Goal: Task Accomplishment & Management: Use online tool/utility

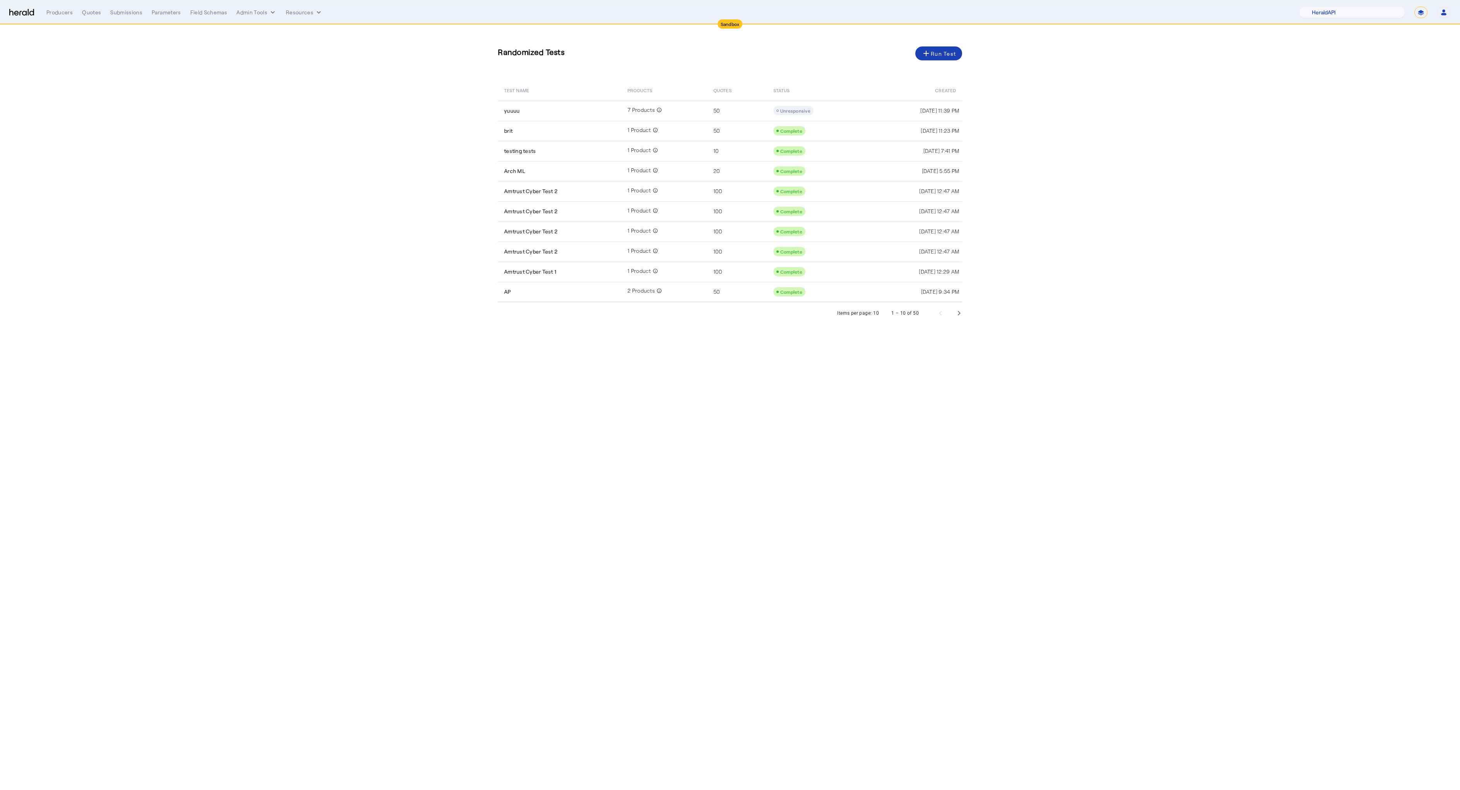
select select "pfm_2v8p_herald_api"
select select "*******"
click at [67, 15] on div "Producers" at bounding box center [59, 13] width 26 height 8
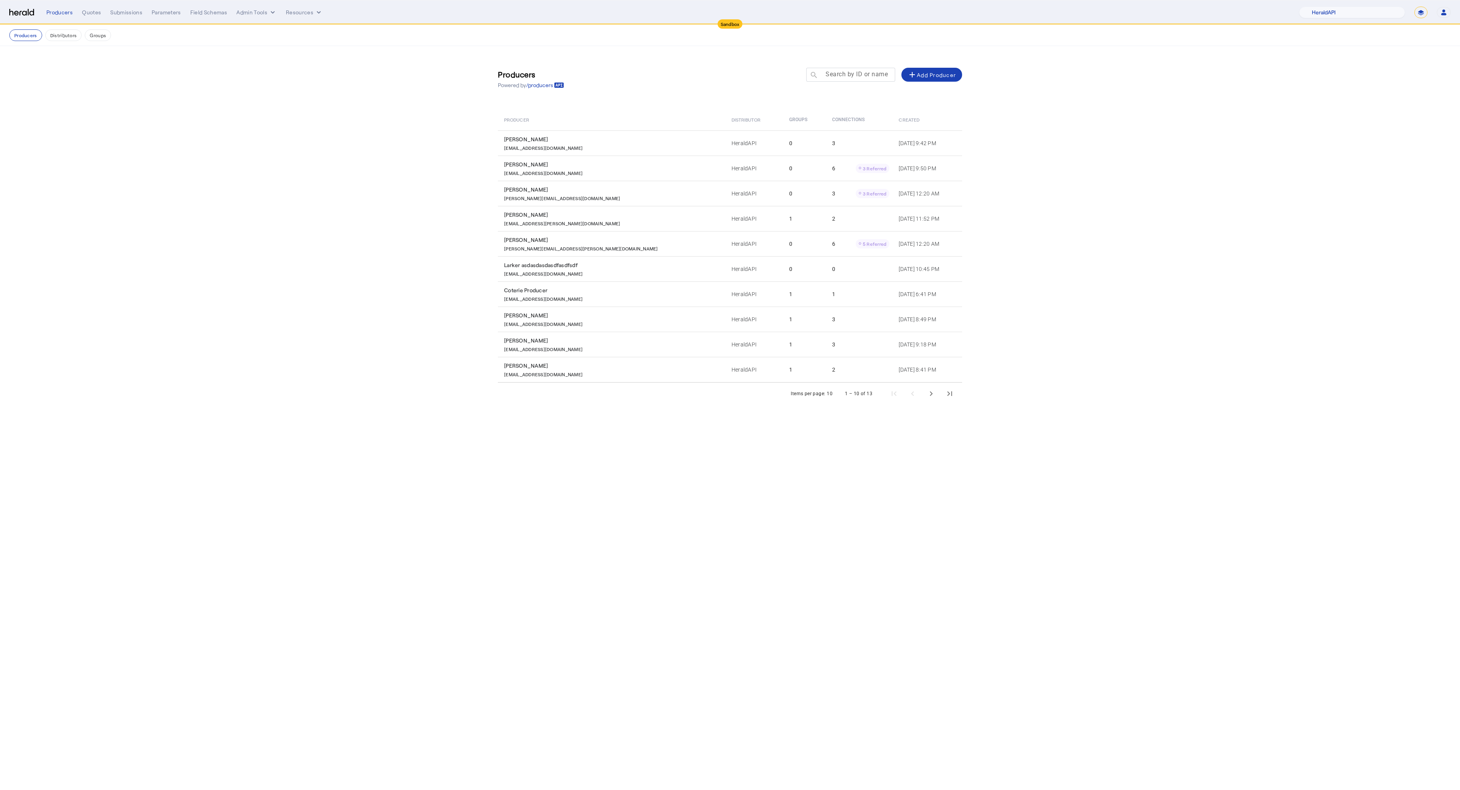
click at [850, 74] on mat-label "Search by ID or name" at bounding box center [857, 73] width 62 height 7
click at [850, 74] on input "Search by ID or name" at bounding box center [854, 74] width 70 height 9
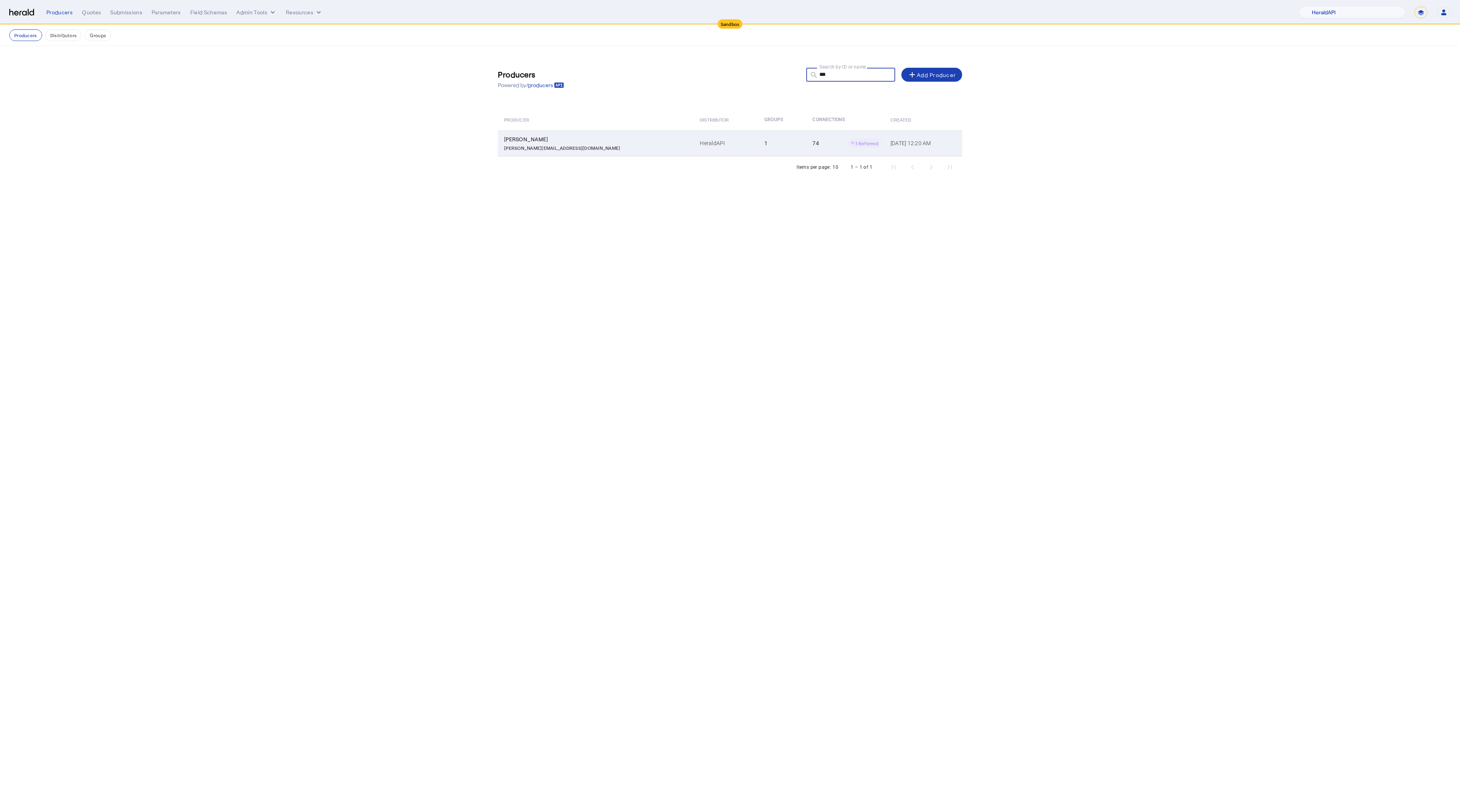
type input "***"
drag, startPoint x: 531, startPoint y: 134, endPoint x: 499, endPoint y: 142, distance: 32.5
click at [499, 142] on td "Misty Adamson [EMAIL_ADDRESS][DOMAIN_NAME]" at bounding box center [596, 143] width 196 height 26
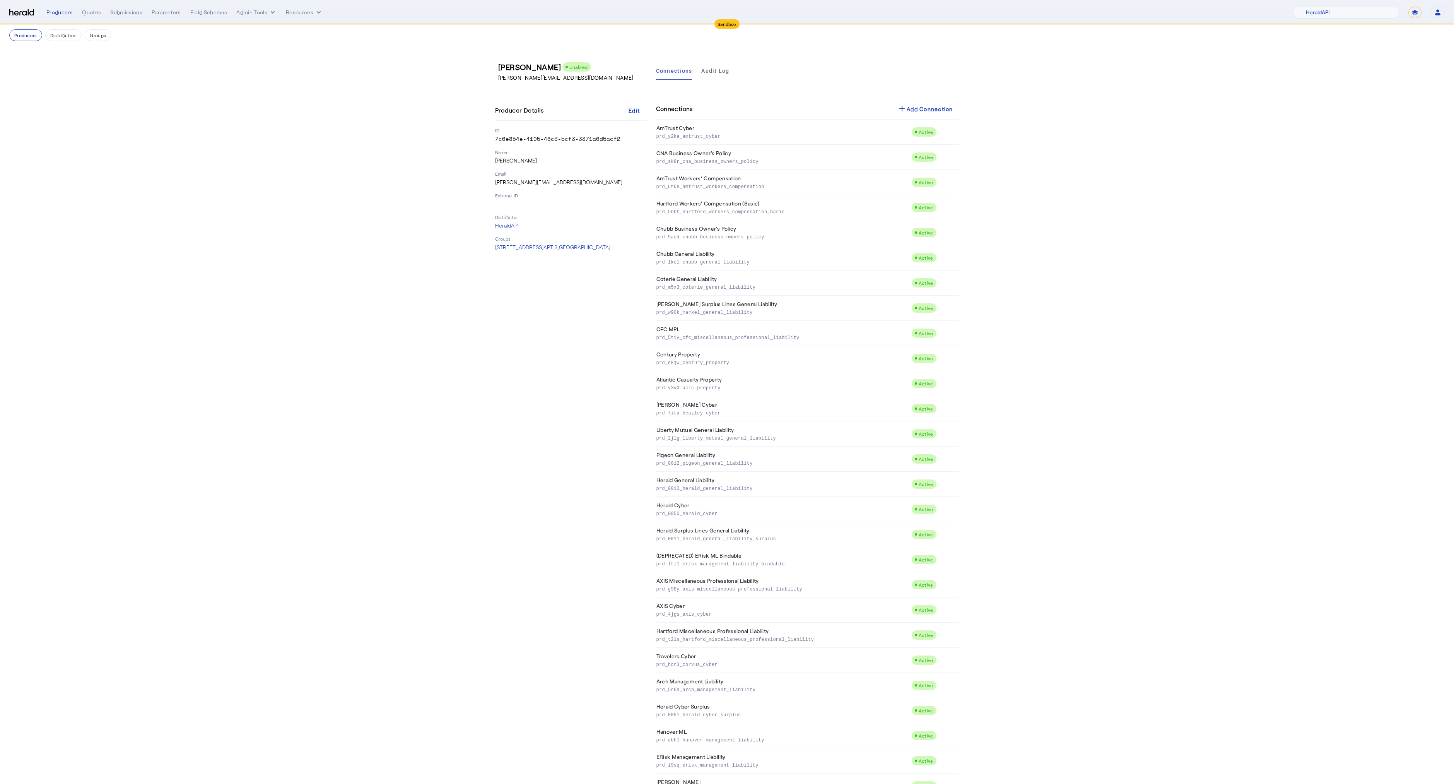
drag, startPoint x: 496, startPoint y: 66, endPoint x: 556, endPoint y: 65, distance: 60.4
copy h3 "[PERSON_NAME]"
click at [919, 109] on div "add Add Connection" at bounding box center [925, 108] width 56 height 9
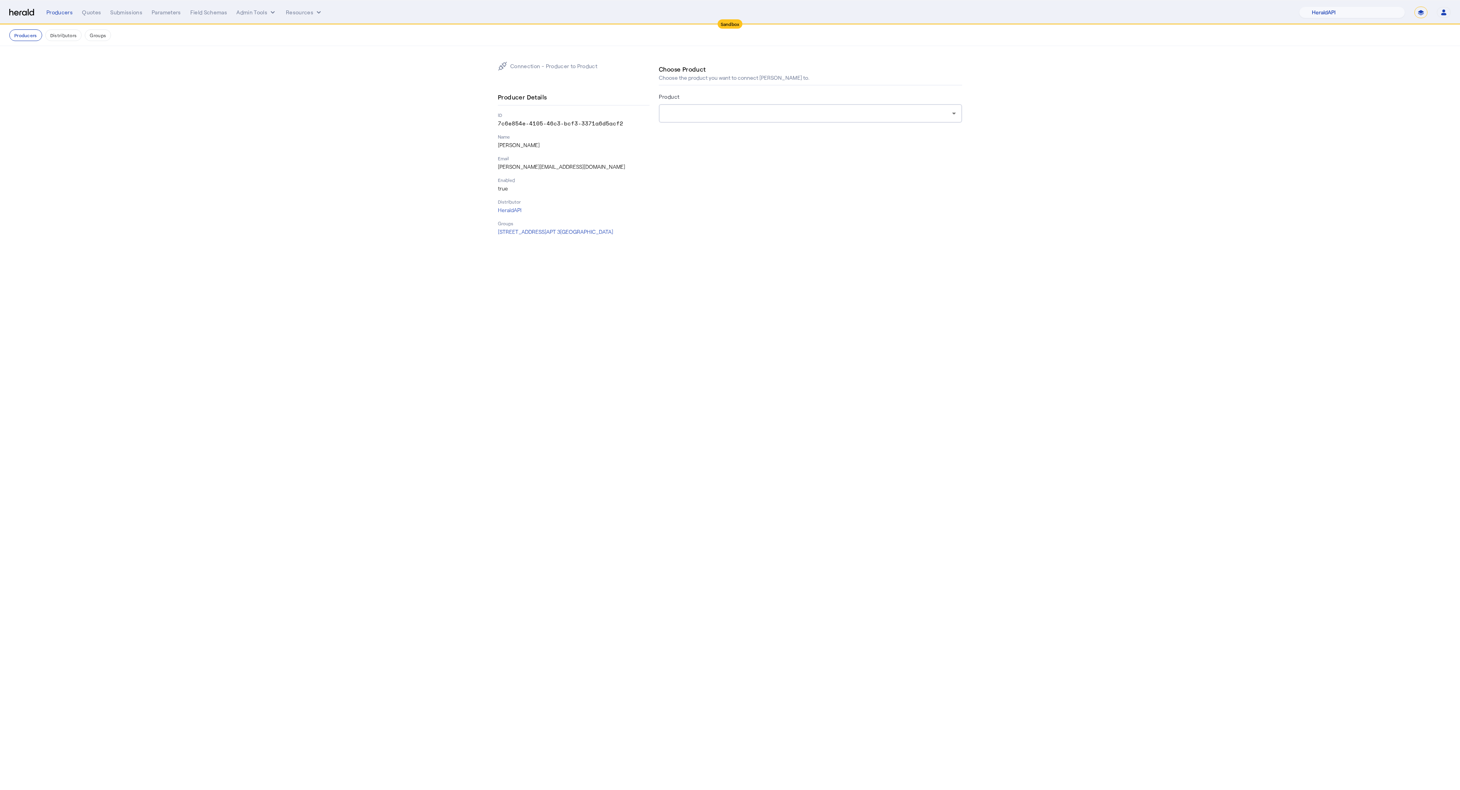
click at [686, 111] on div at bounding box center [808, 113] width 287 height 9
click at [684, 111] on div at bounding box center [730, 395] width 1460 height 790
click at [681, 113] on div at bounding box center [808, 113] width 287 height 9
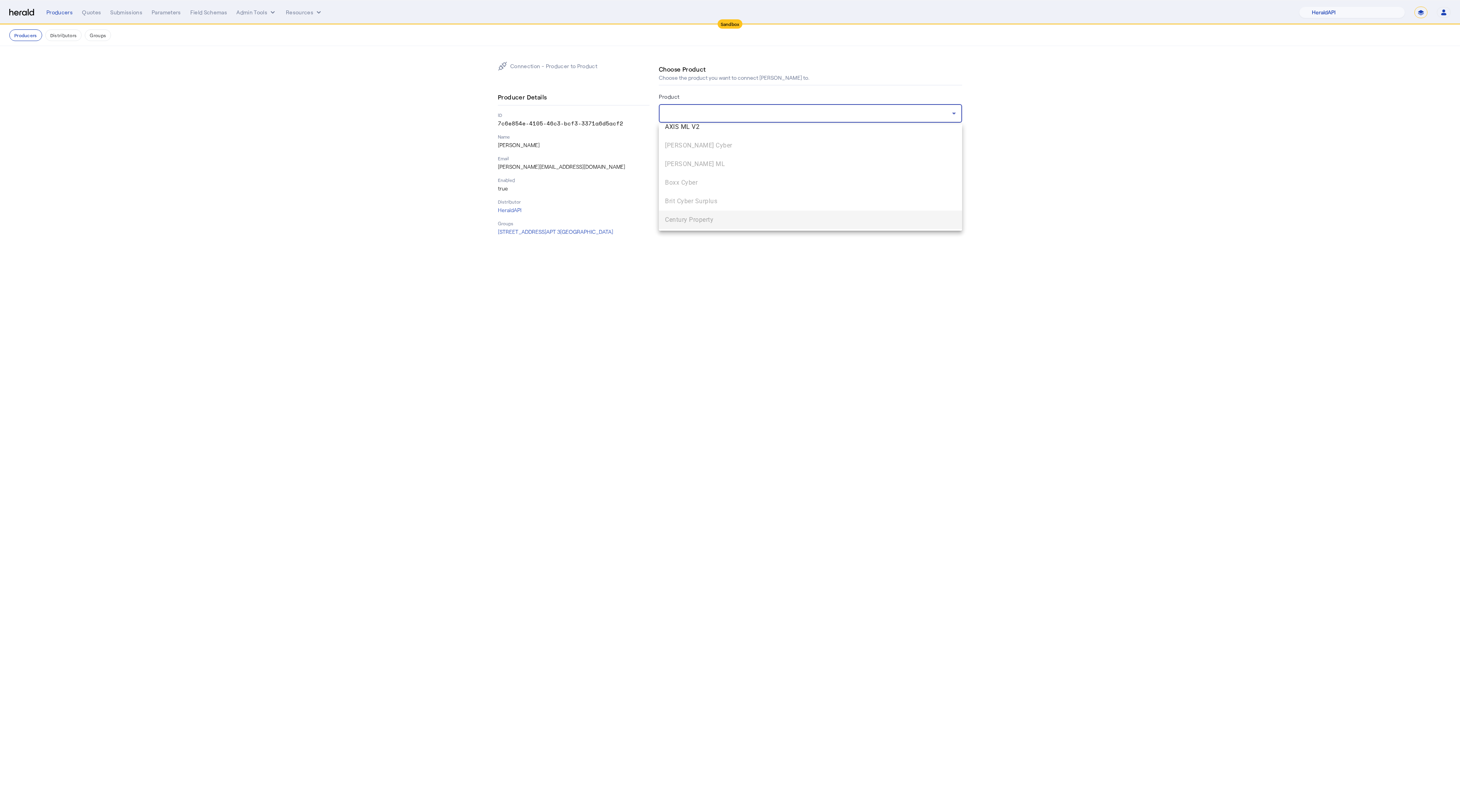
click at [547, 402] on div at bounding box center [730, 395] width 1460 height 790
drag, startPoint x: 602, startPoint y: 421, endPoint x: 598, endPoint y: 417, distance: 5.8
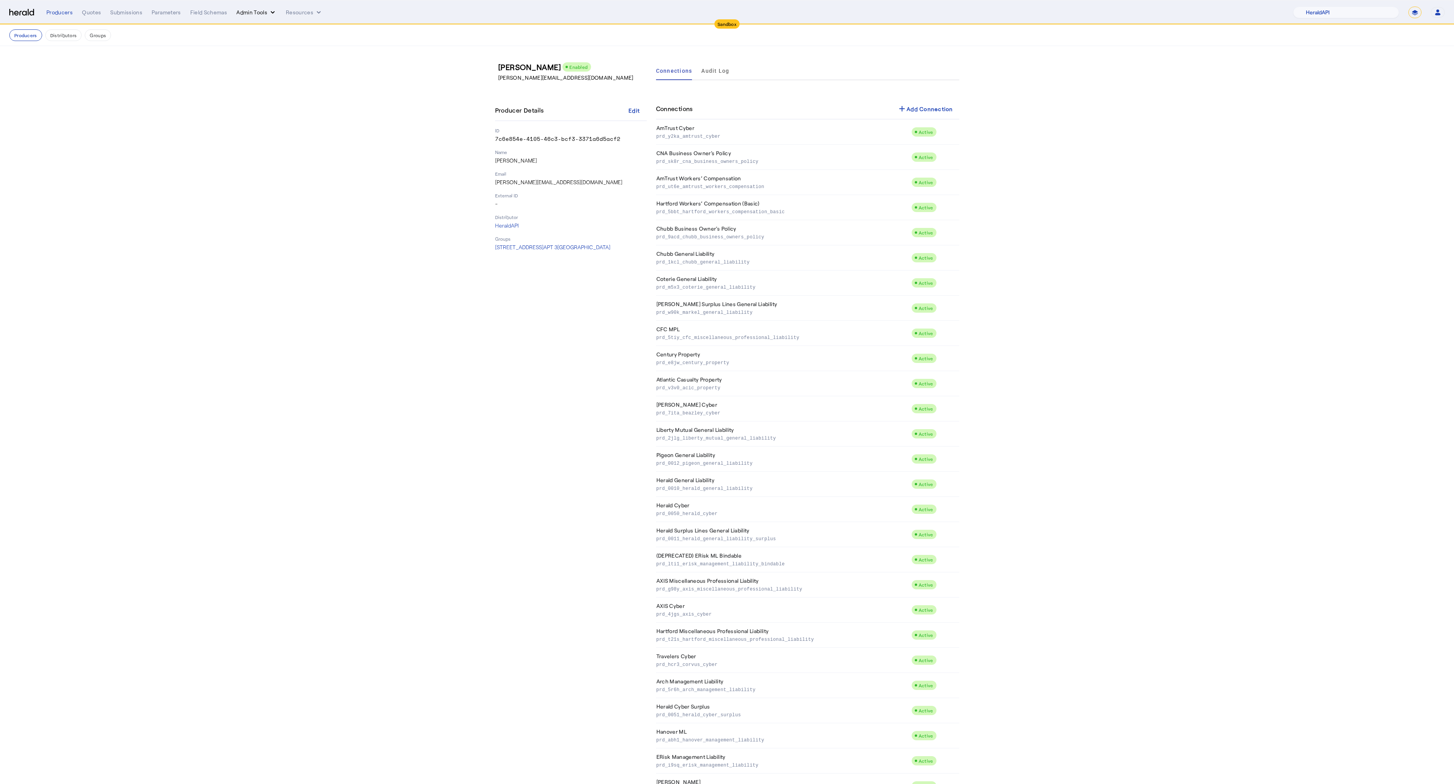
click at [243, 12] on button "Admin Tools" at bounding box center [256, 13] width 40 height 8
click at [258, 32] on span "Platforms Manager" at bounding box center [270, 28] width 56 height 9
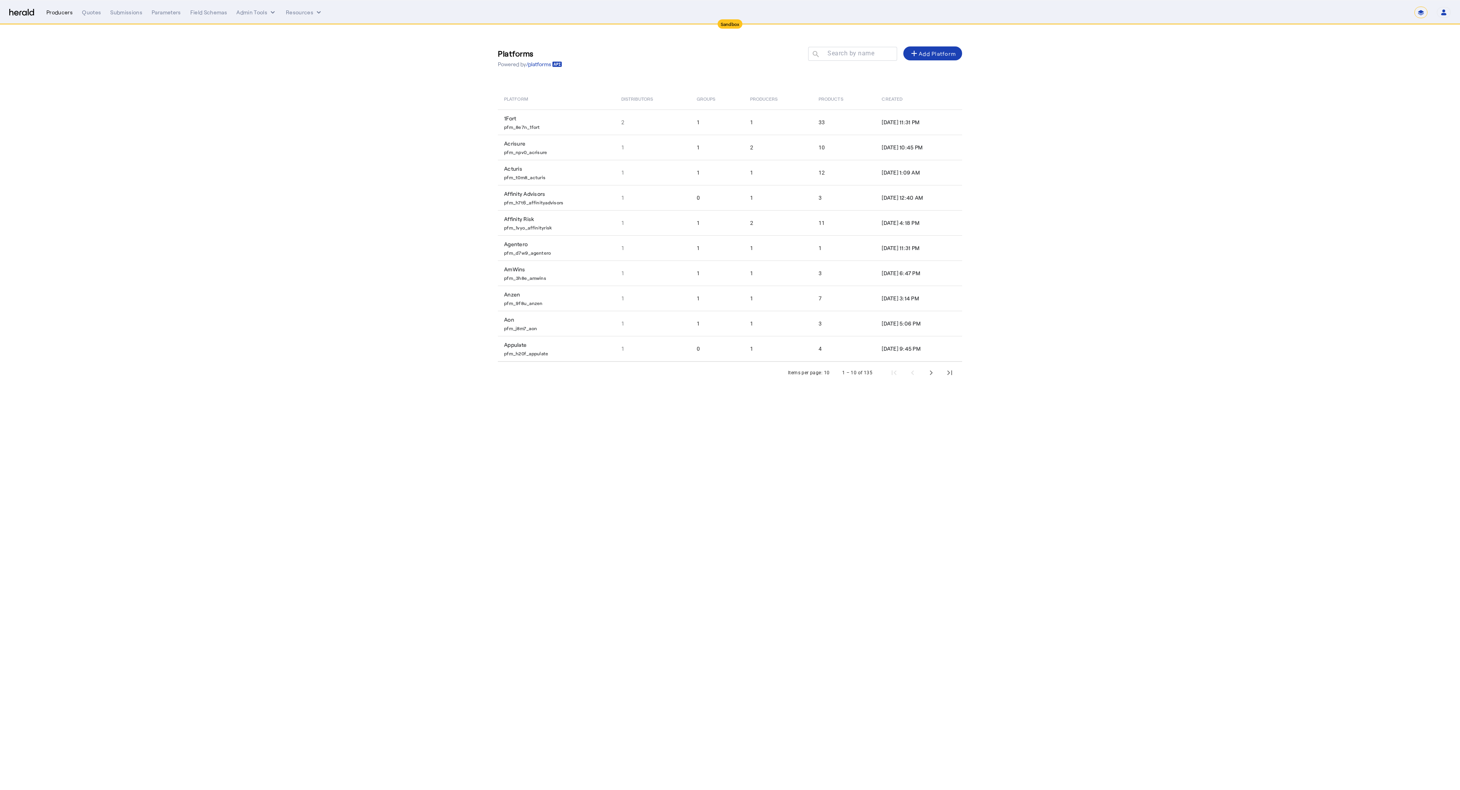
click at [62, 13] on div "Producers" at bounding box center [59, 13] width 26 height 8
select select "pfm_2v8p_herald_api"
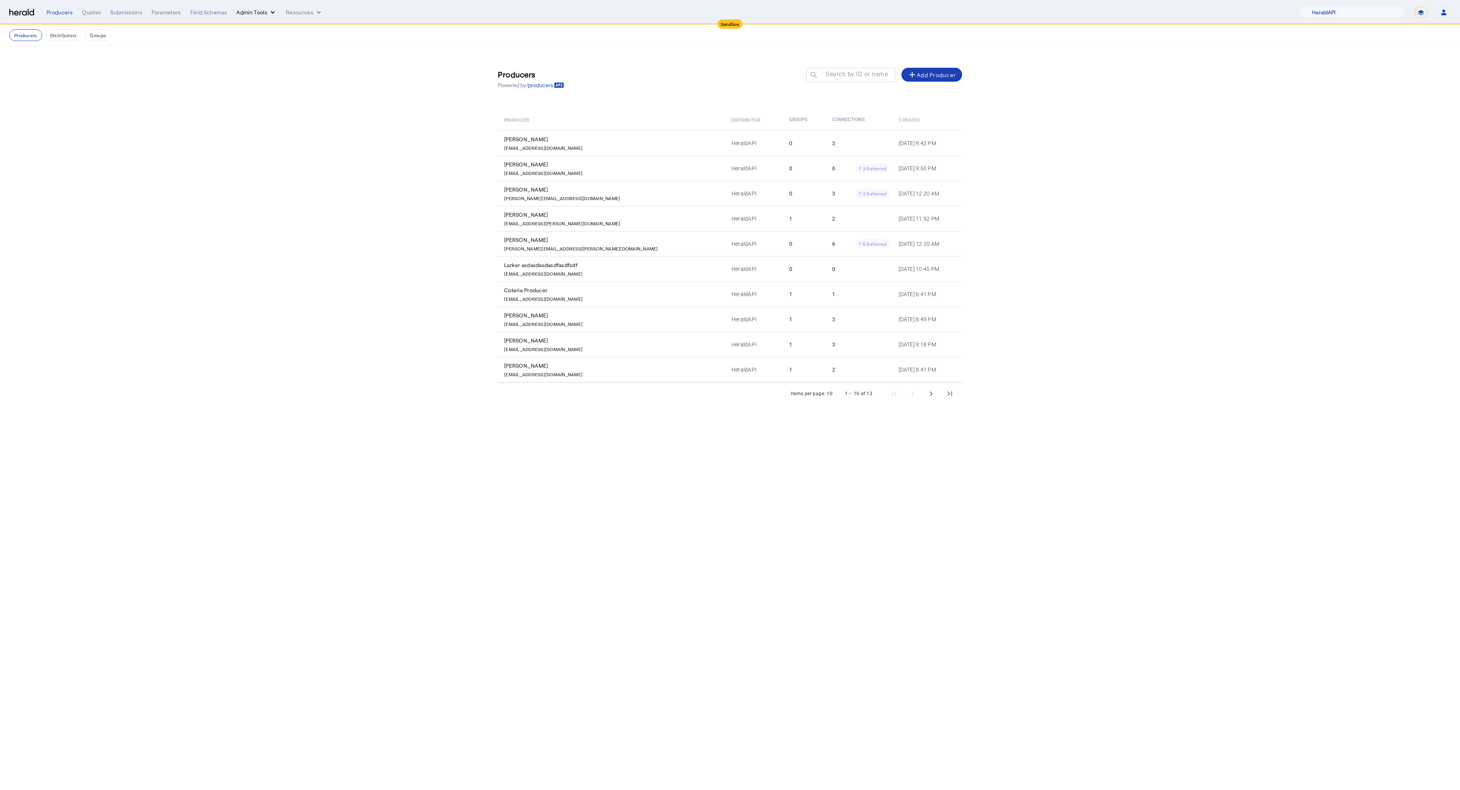
click at [257, 10] on button "Admin Tools" at bounding box center [256, 13] width 40 height 8
click at [259, 47] on span "Products Manager" at bounding box center [270, 47] width 56 height 9
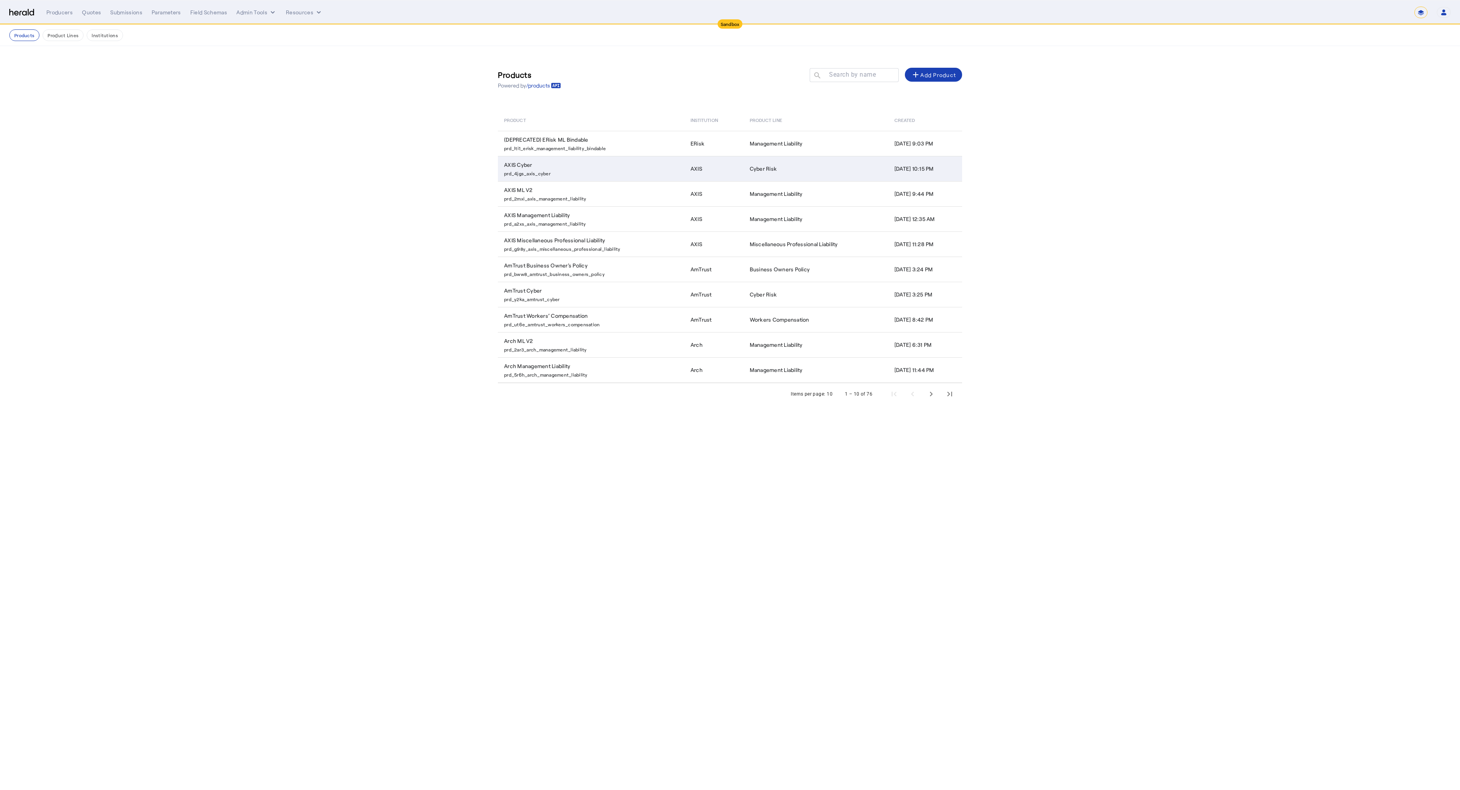
click at [516, 166] on td "AXIS Cyber prd_4jgs_axis_cyber" at bounding box center [591, 168] width 186 height 25
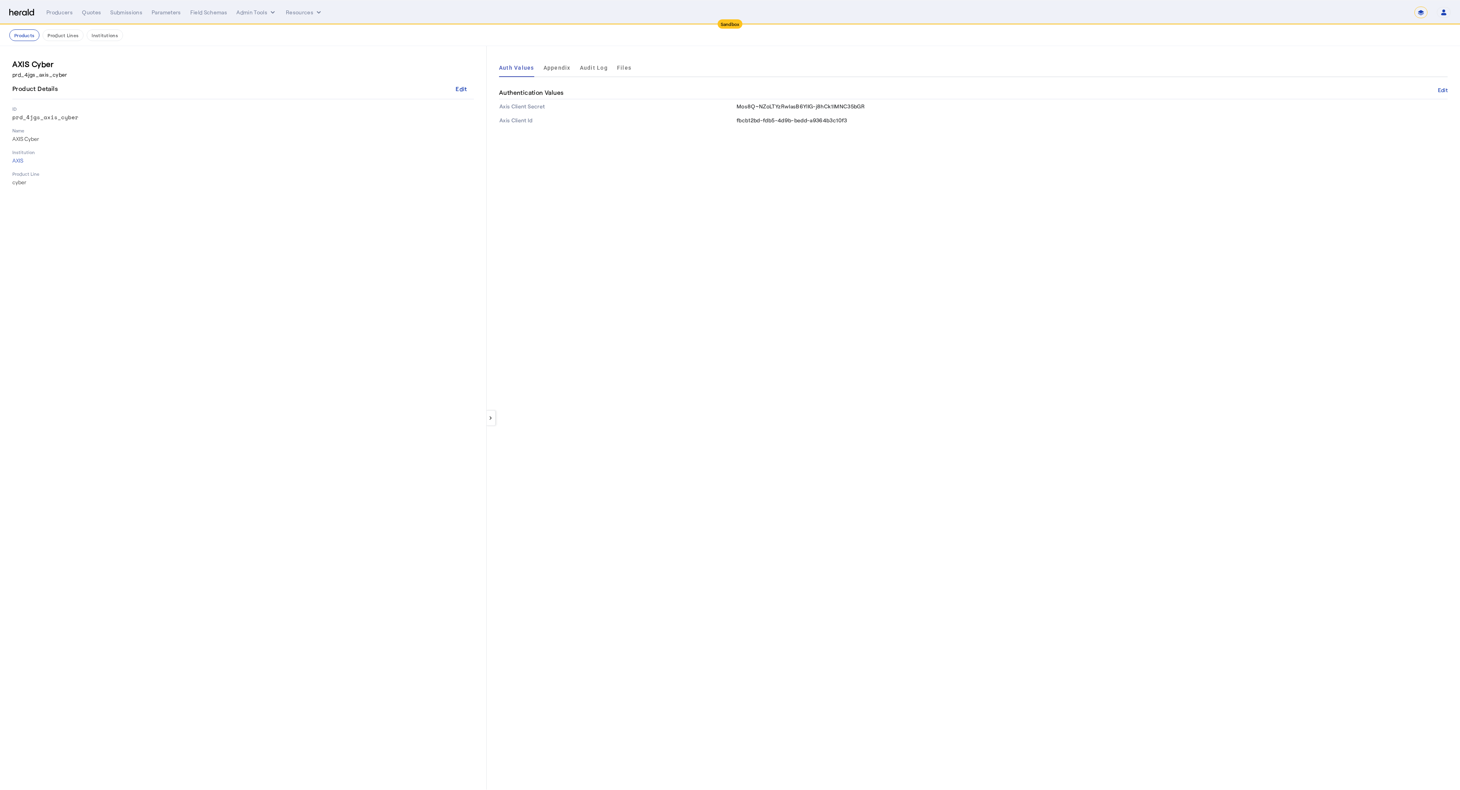
click at [1436, 91] on div "Authentication Values Edit" at bounding box center [973, 92] width 949 height 13
click at [1440, 91] on button "Edit" at bounding box center [1443, 90] width 10 height 5
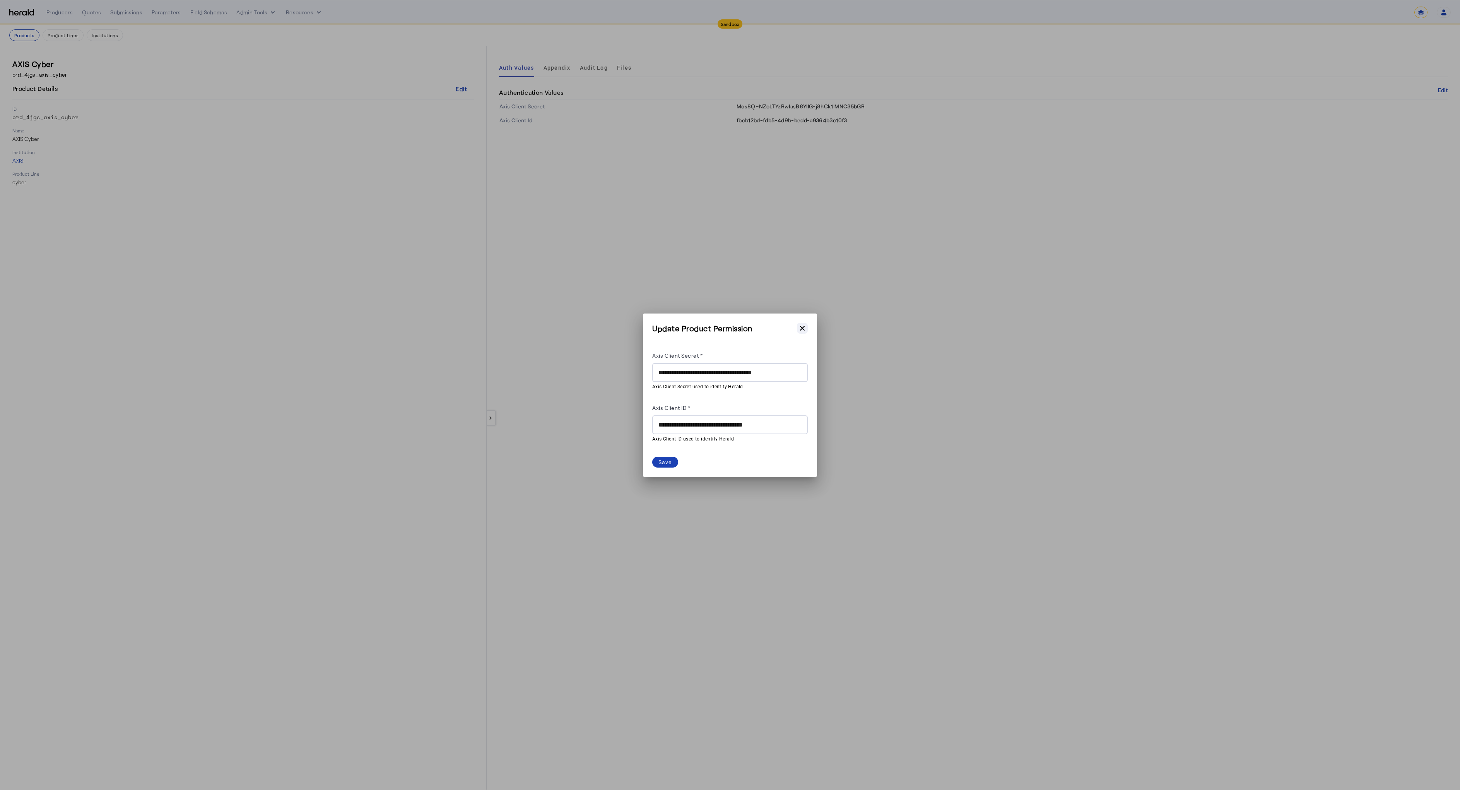
click at [803, 330] on icon "button" at bounding box center [802, 327] width 5 height 5
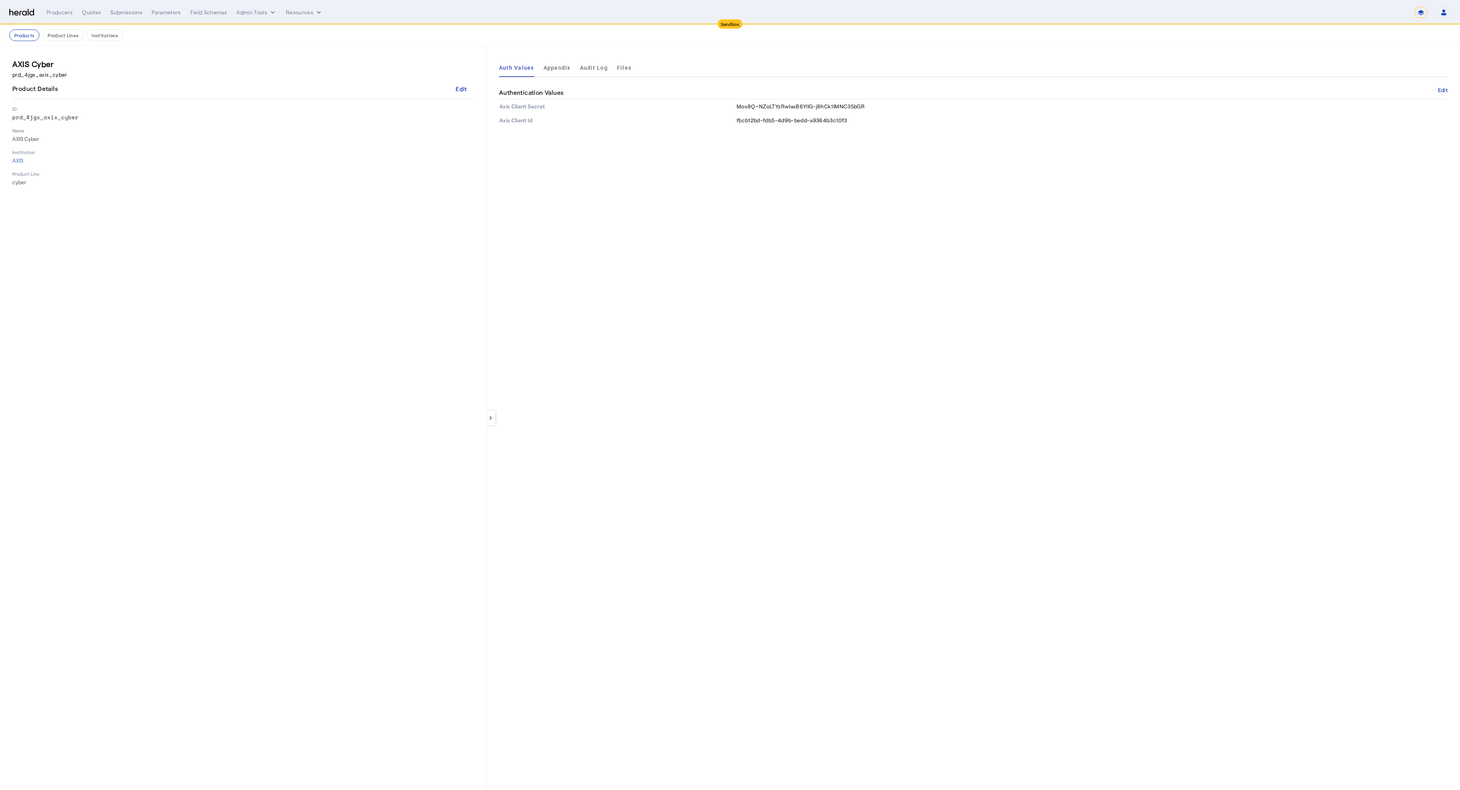
click at [629, 321] on div "keyboard_arrow_left Auth Values Appendix Audit Log Files Authentication Values …" at bounding box center [973, 417] width 973 height 743
click at [63, 16] on div "**********" at bounding box center [748, 13] width 1404 height 12
click at [66, 12] on div "Producers" at bounding box center [59, 13] width 26 height 8
select select "pfm_2v8p_herald_api"
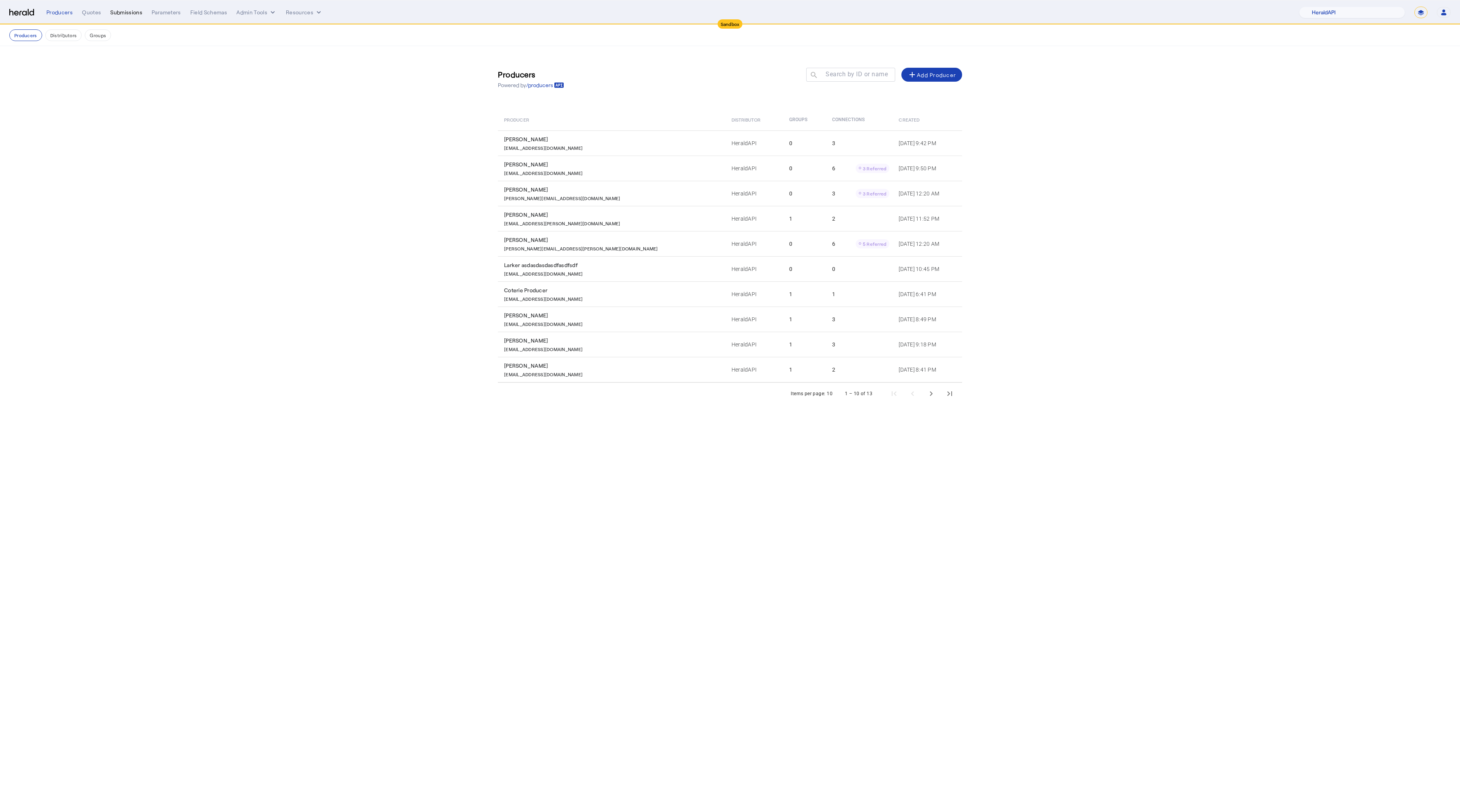
click at [115, 14] on div "Submissions" at bounding box center [126, 13] width 32 height 8
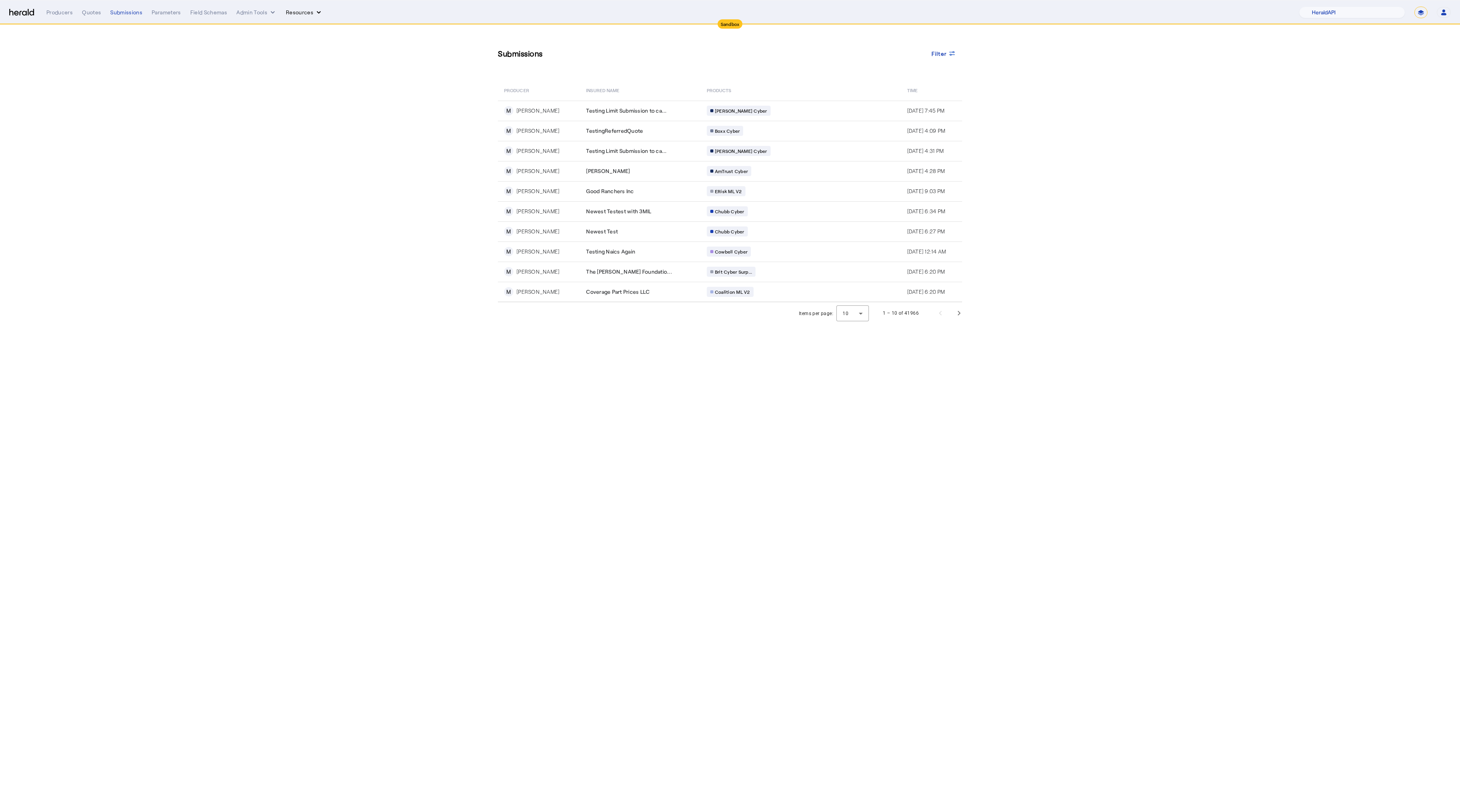
click at [315, 15] on icon "Resources dropdown menu" at bounding box center [319, 13] width 8 height 8
click at [317, 29] on span "Herald Request Builder" at bounding box center [324, 28] width 66 height 7
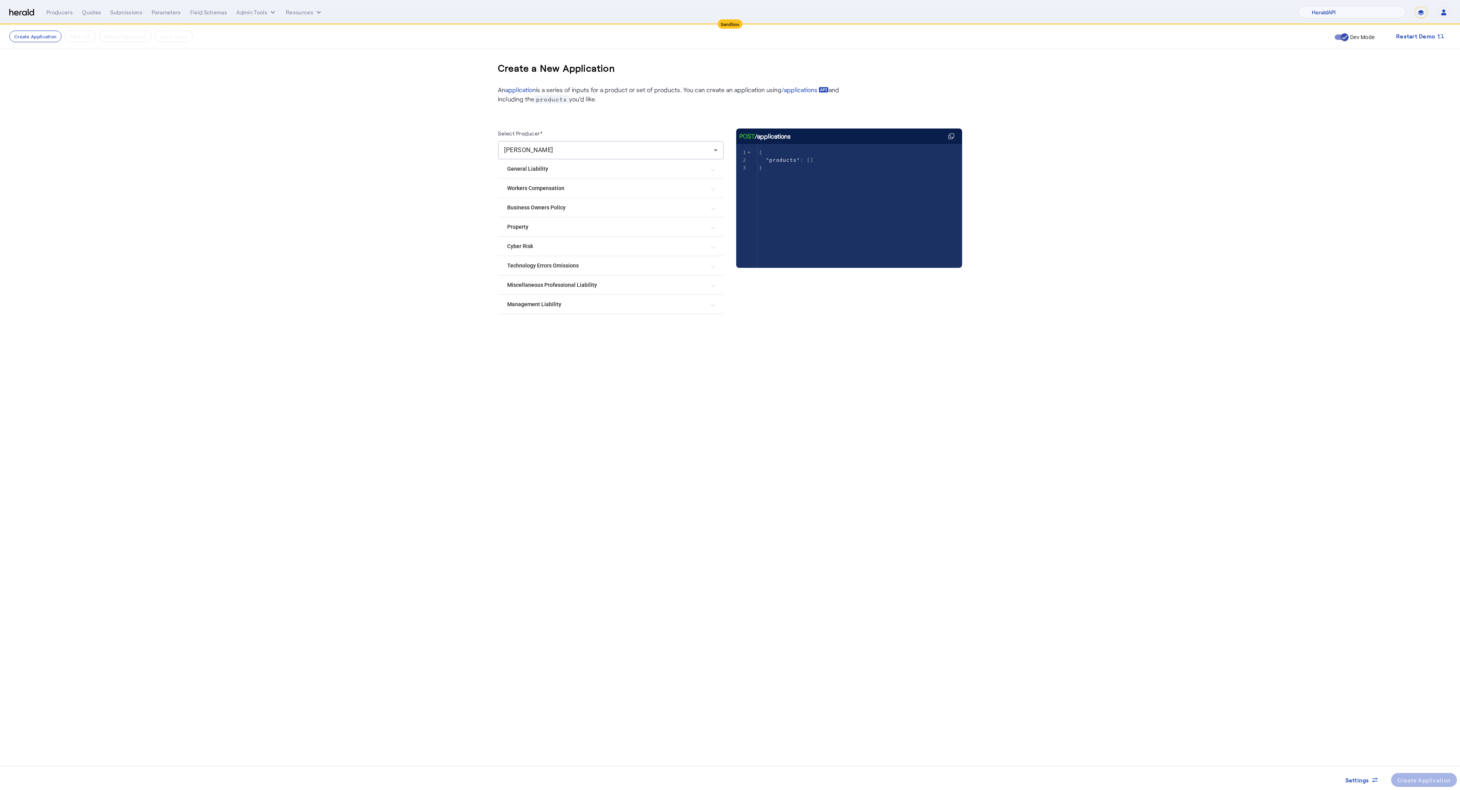
click at [525, 244] on Risk "Cyber Risk" at bounding box center [606, 246] width 198 height 8
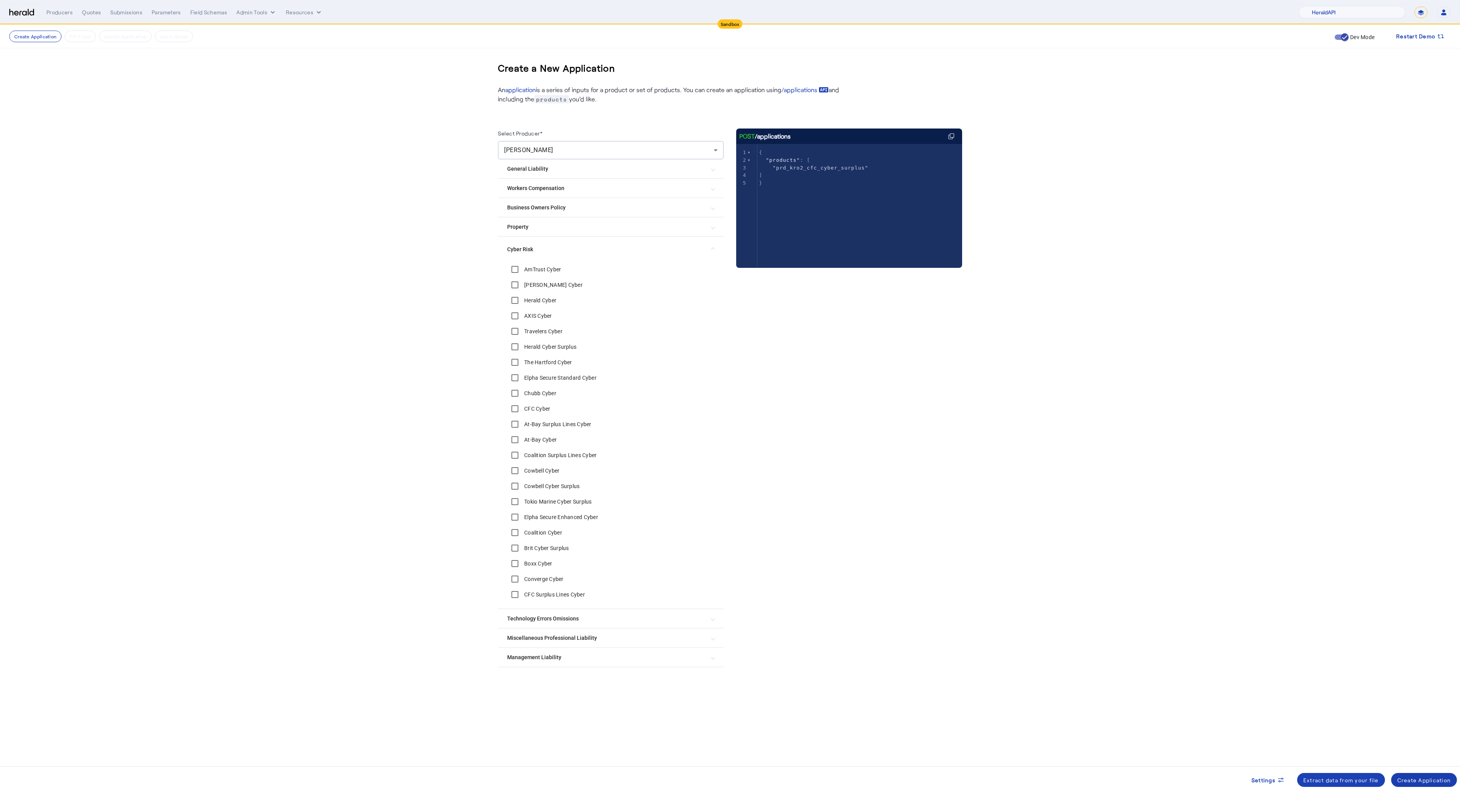
click at [1415, 782] on div "Create Application" at bounding box center [1424, 780] width 54 height 8
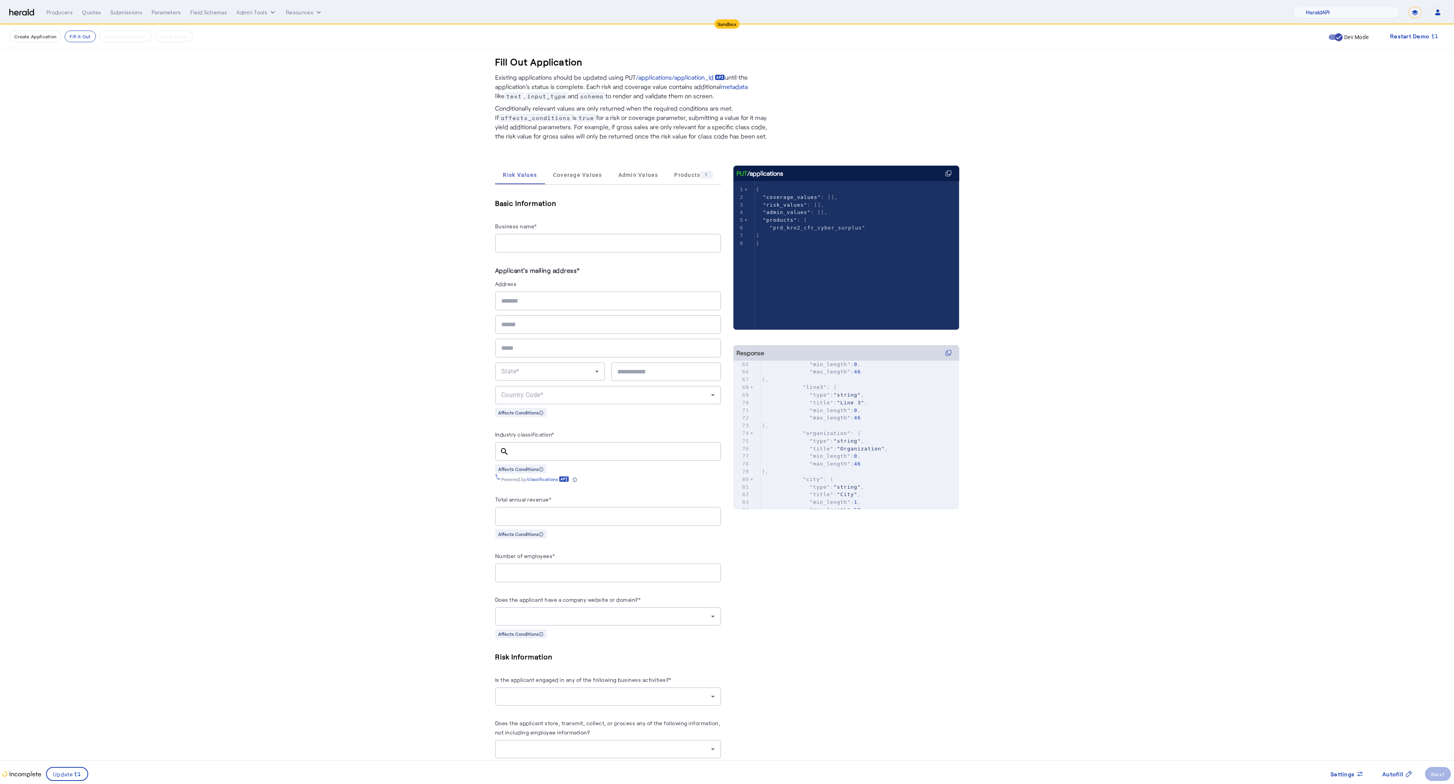
click at [203, 422] on fill-application-step "Create Application Fill it Out Submit Application Get A Quote Dev Mode Restart …" at bounding box center [727, 655] width 1454 height 1260
